Goal: Information Seeking & Learning: Learn about a topic

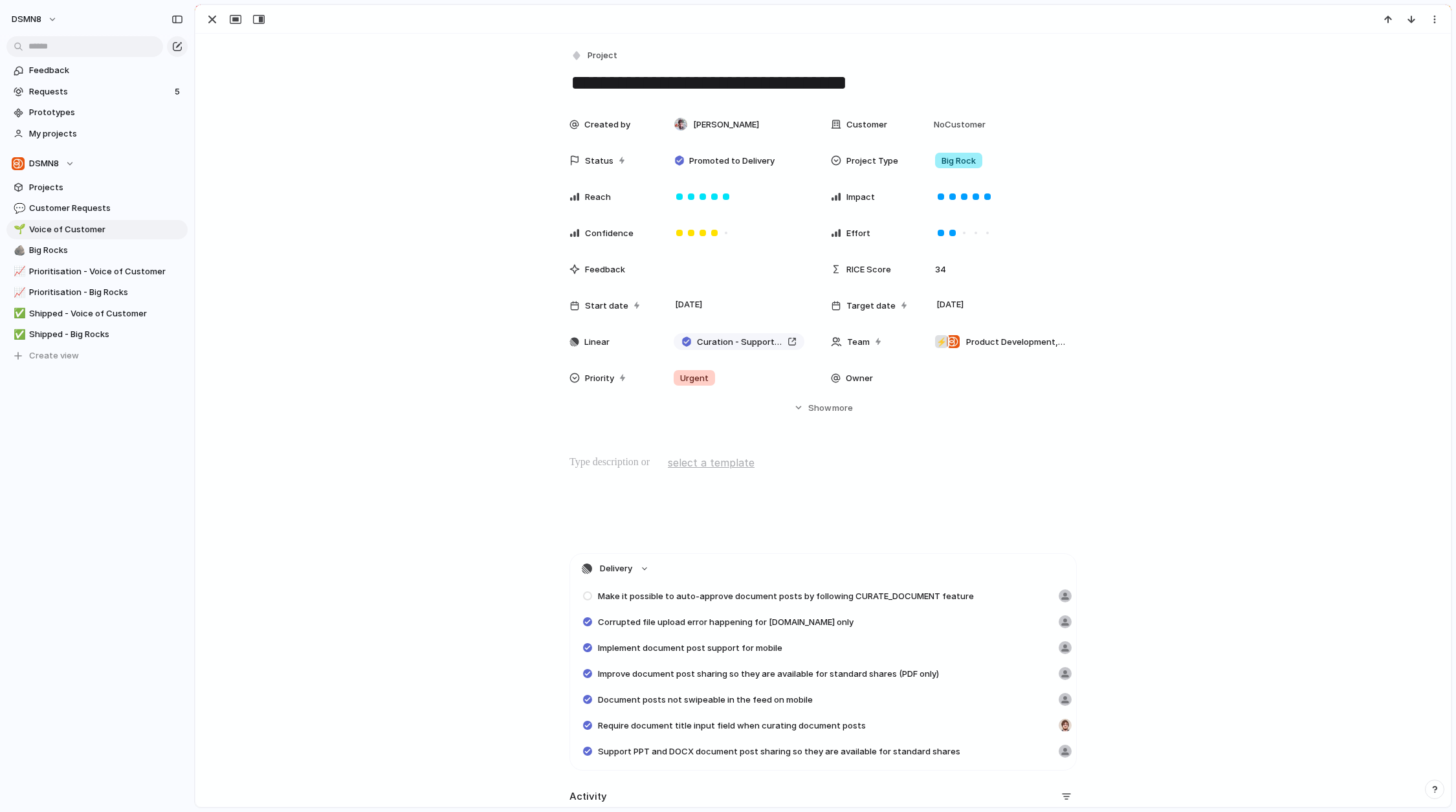
scroll to position [0, 98]
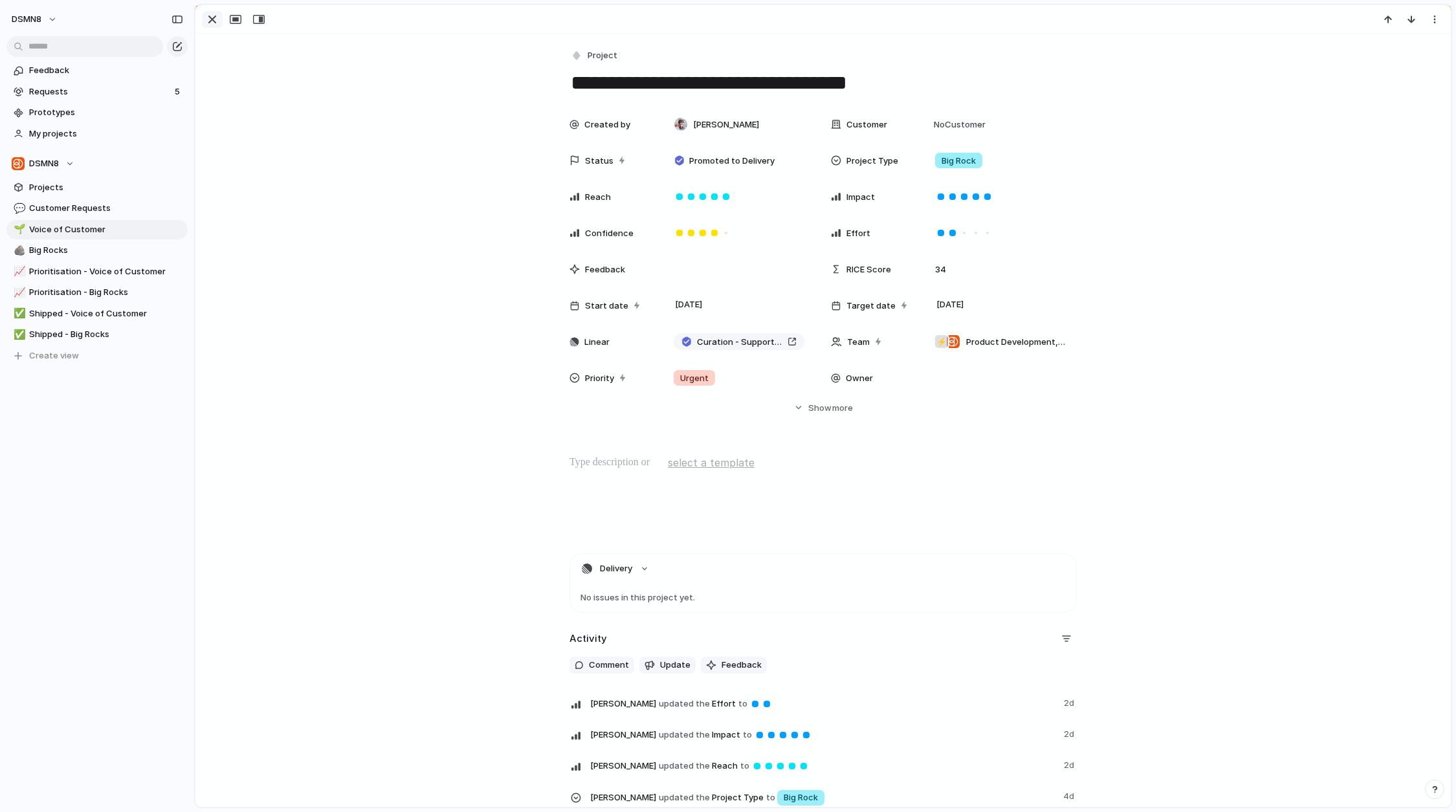
click at [211, 21] on div "button" at bounding box center [212, 19] width 16 height 16
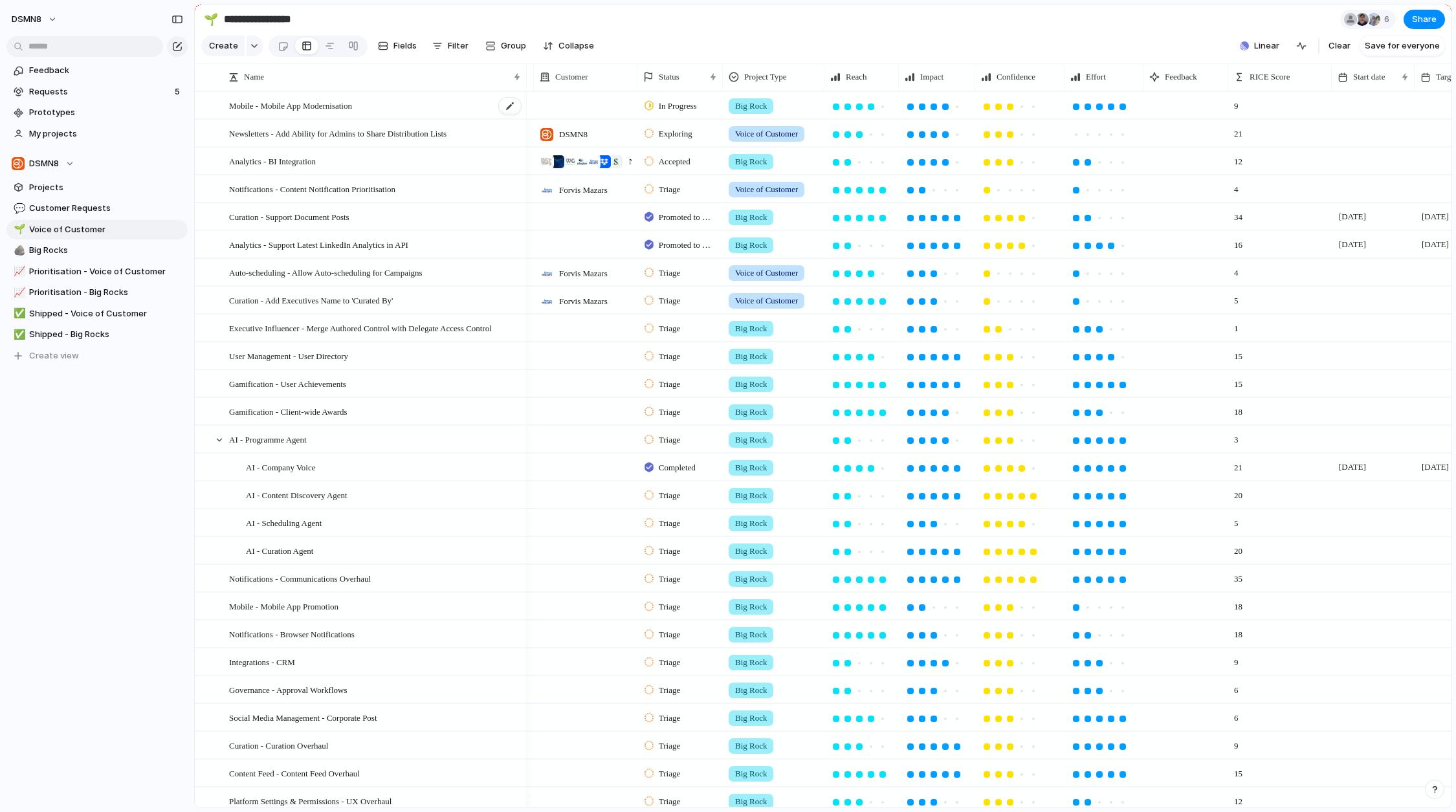
click at [295, 119] on div "Mobile - Mobile App Modernisation" at bounding box center [376, 105] width 293 height 26
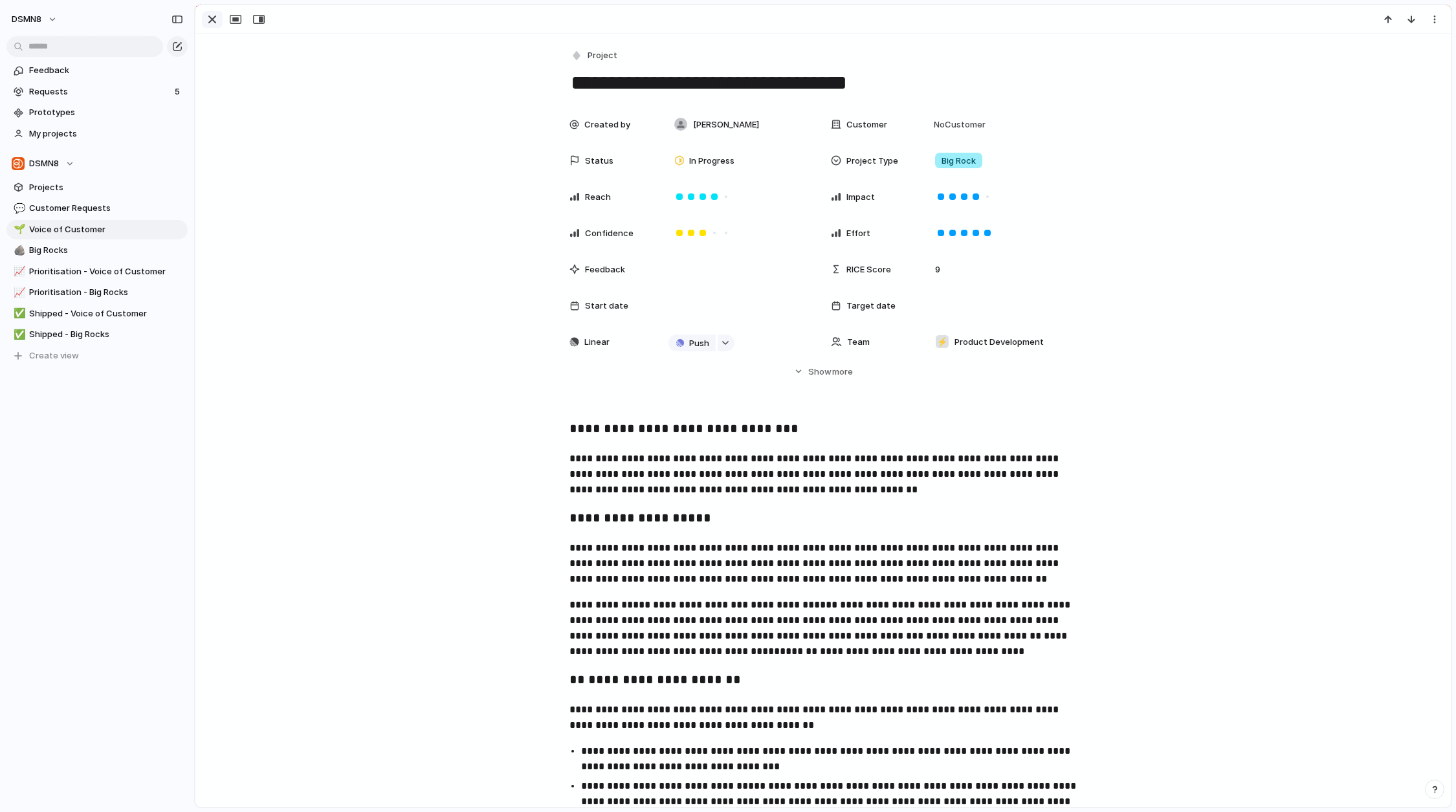
click at [213, 20] on div "button" at bounding box center [212, 19] width 16 height 16
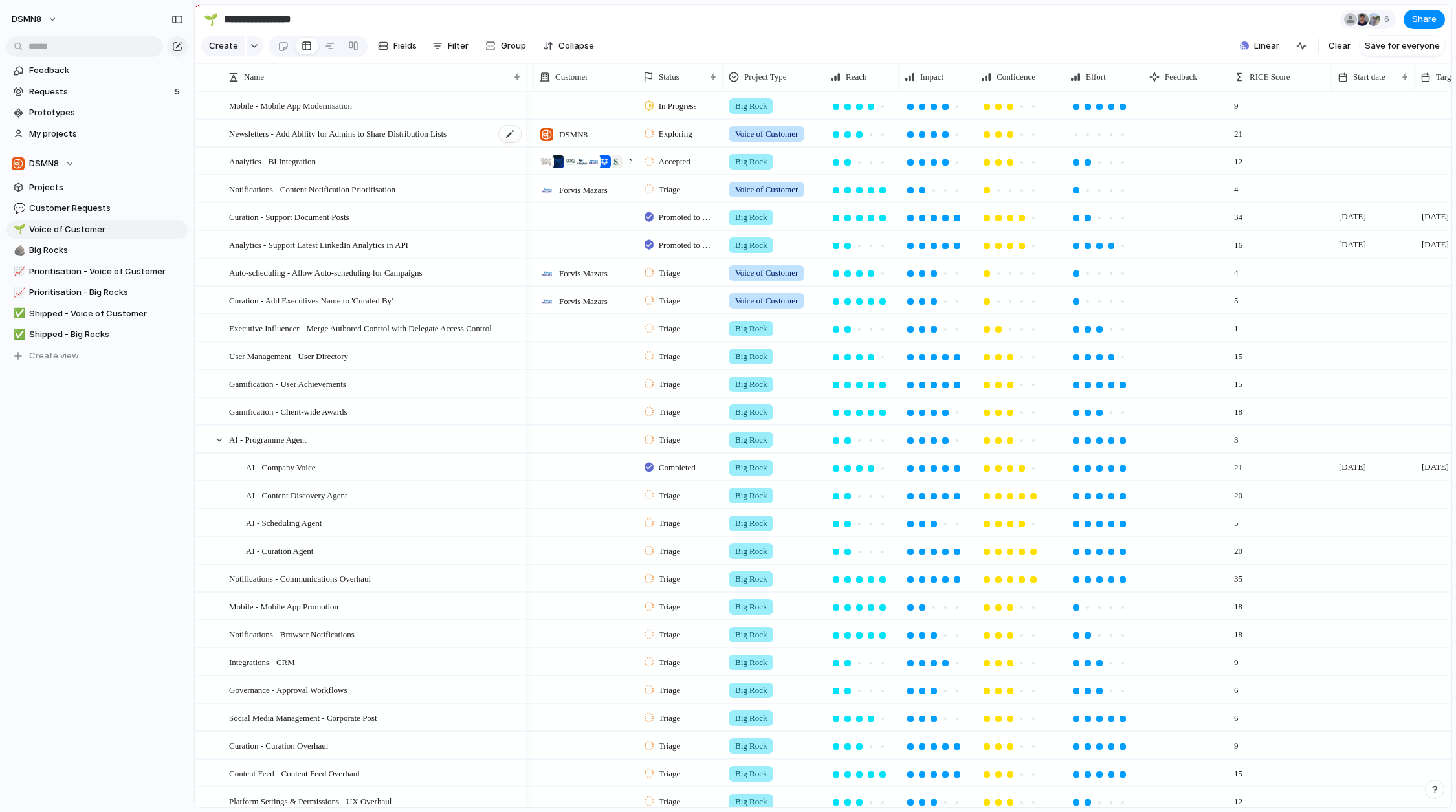
click at [332, 134] on span "Newsletters - Add Ability for Admins to Share Distribution Lists" at bounding box center [338, 133] width 217 height 15
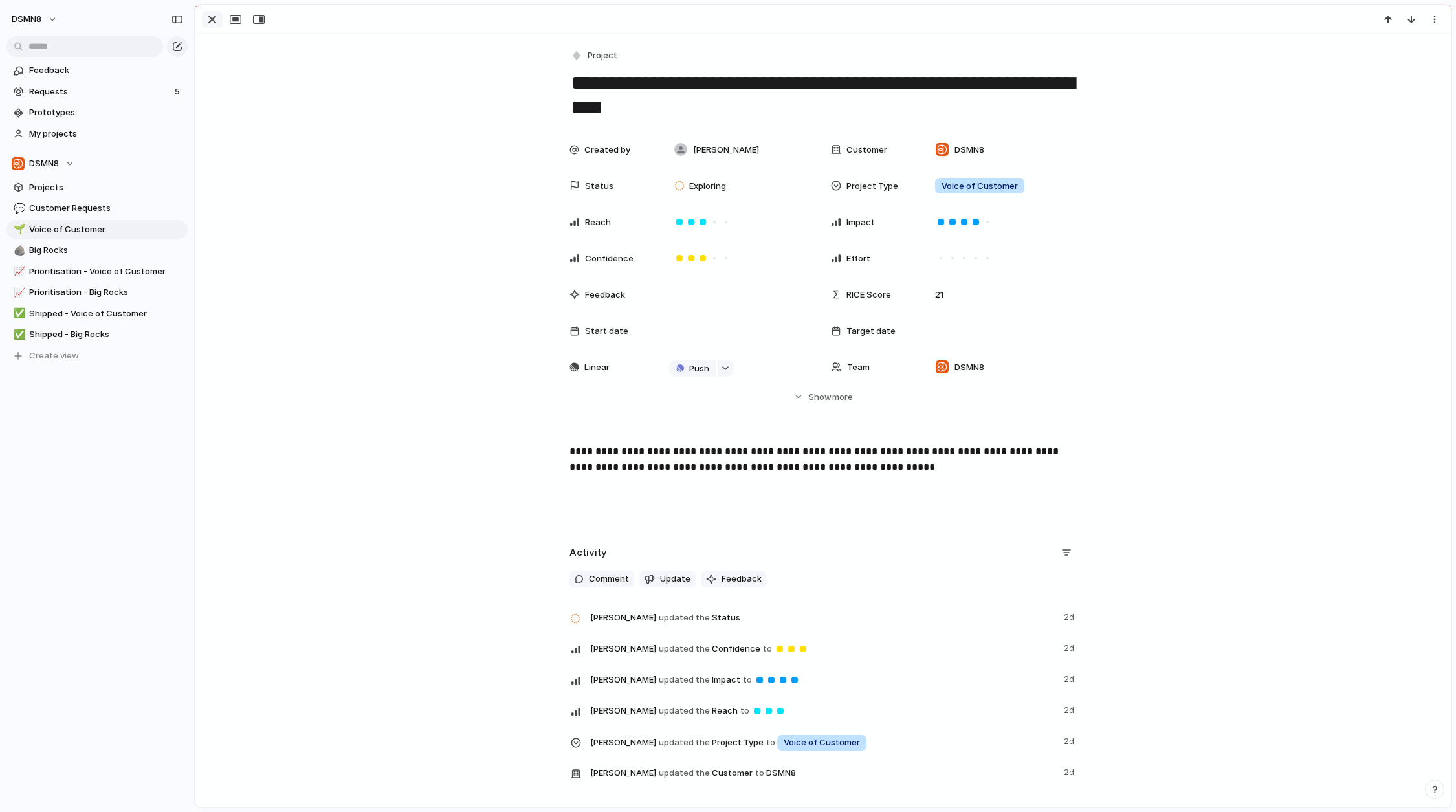
click at [213, 23] on div "button" at bounding box center [212, 19] width 16 height 16
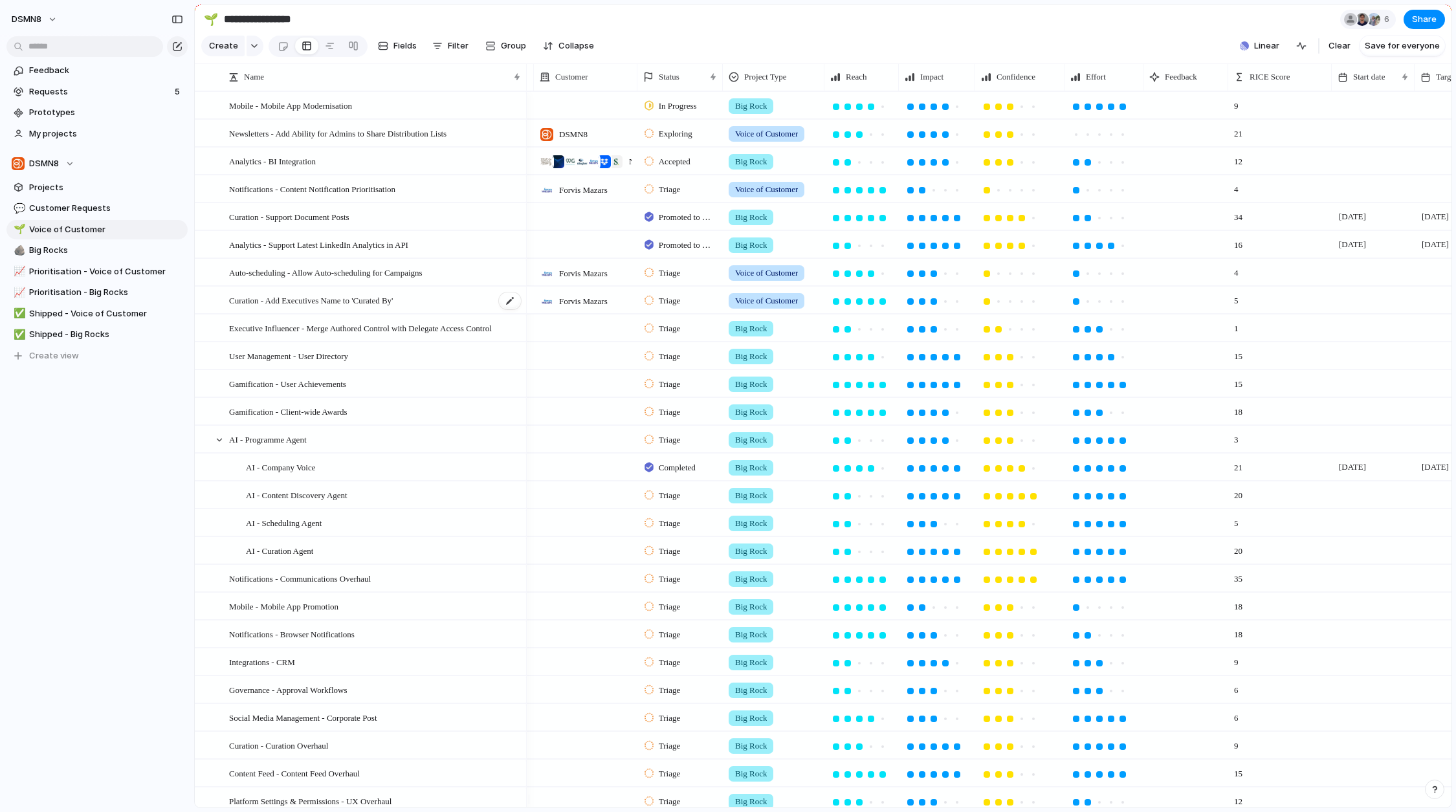
click at [335, 305] on span "Curation - Add Executives Name to 'Curated By'" at bounding box center [312, 300] width 164 height 15
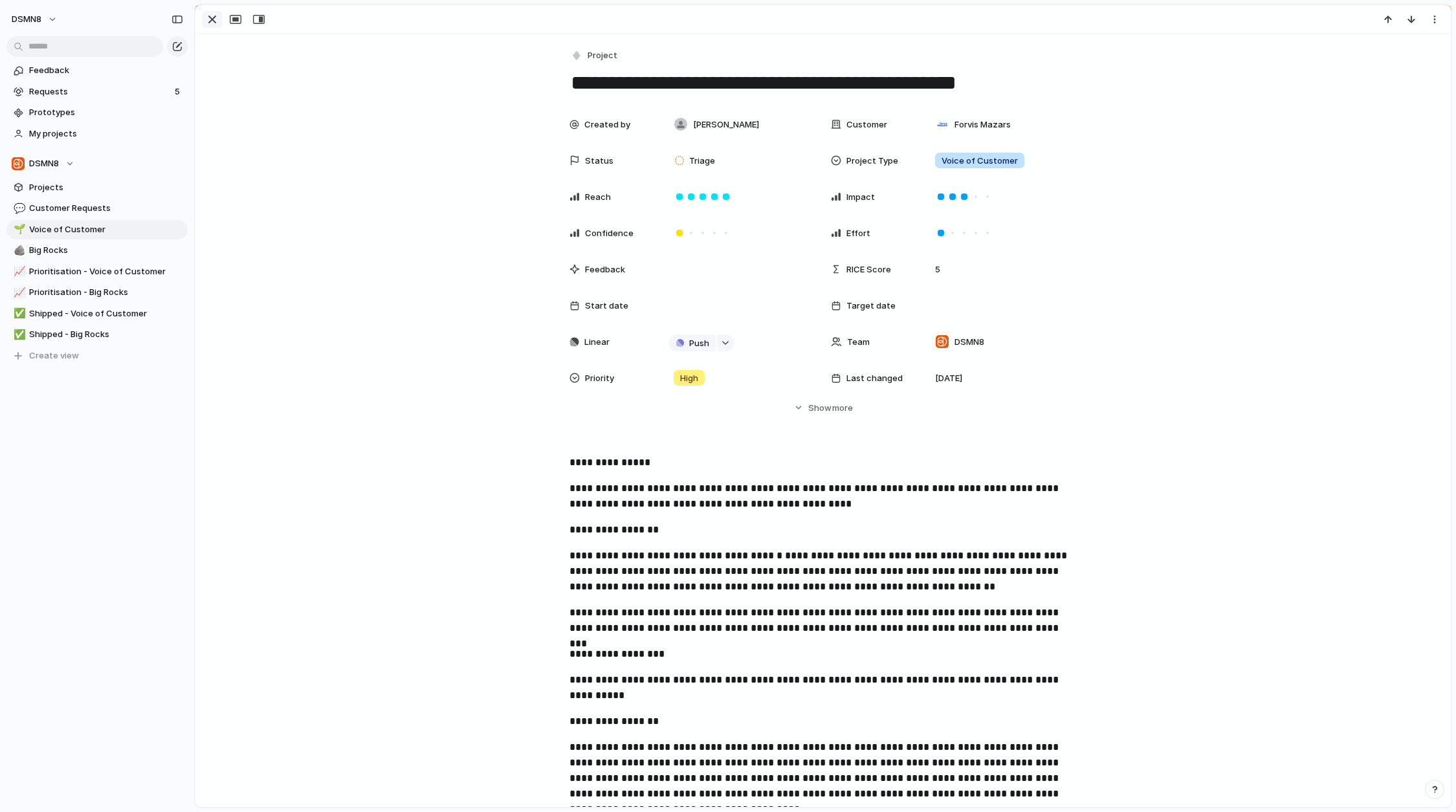
click at [210, 16] on div "button" at bounding box center [212, 19] width 16 height 16
